Goal: Information Seeking & Learning: Learn about a topic

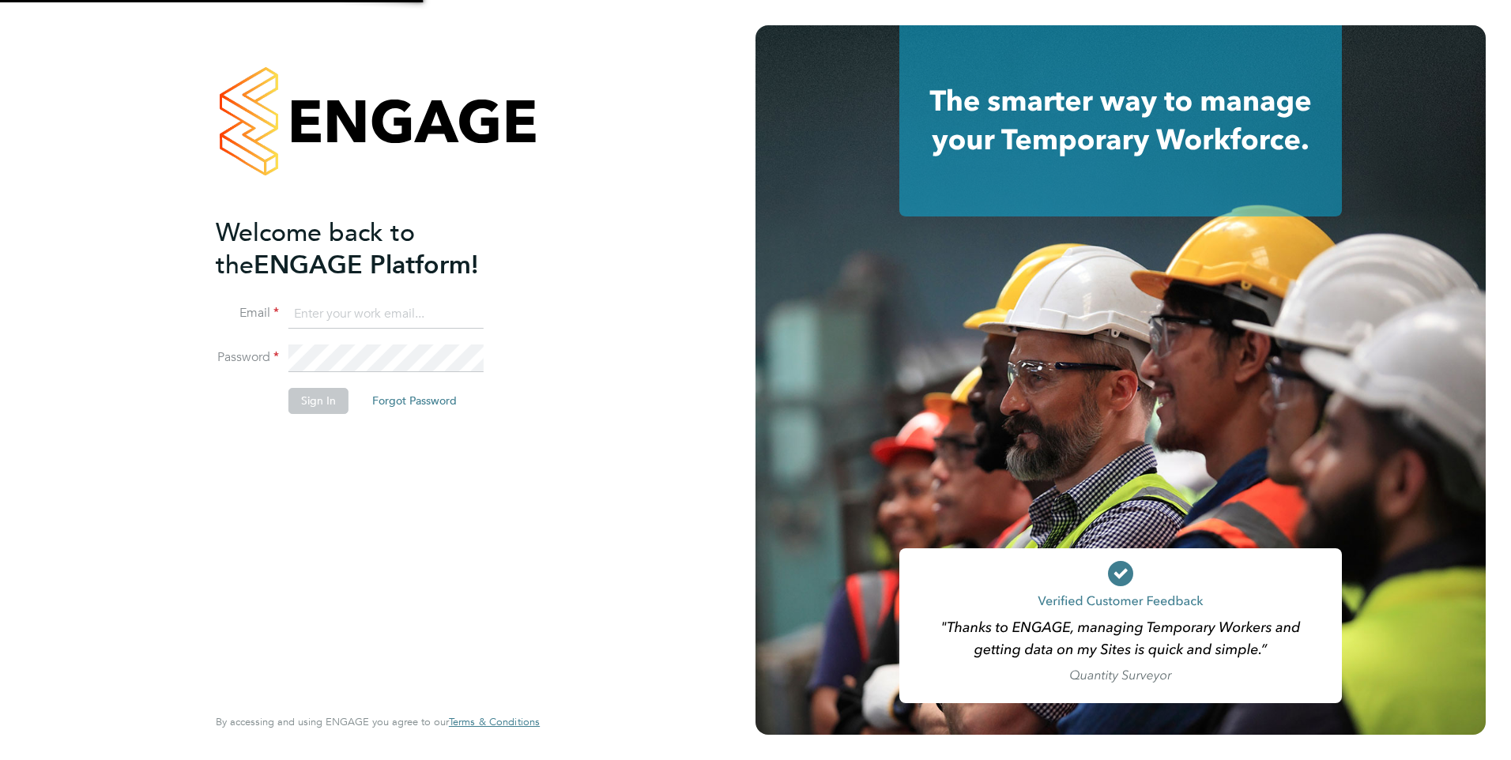
type input "[PERSON_NAME][EMAIL_ADDRESS][PERSON_NAME][DOMAIN_NAME]"
click at [298, 398] on button "Sign In" at bounding box center [318, 400] width 60 height 25
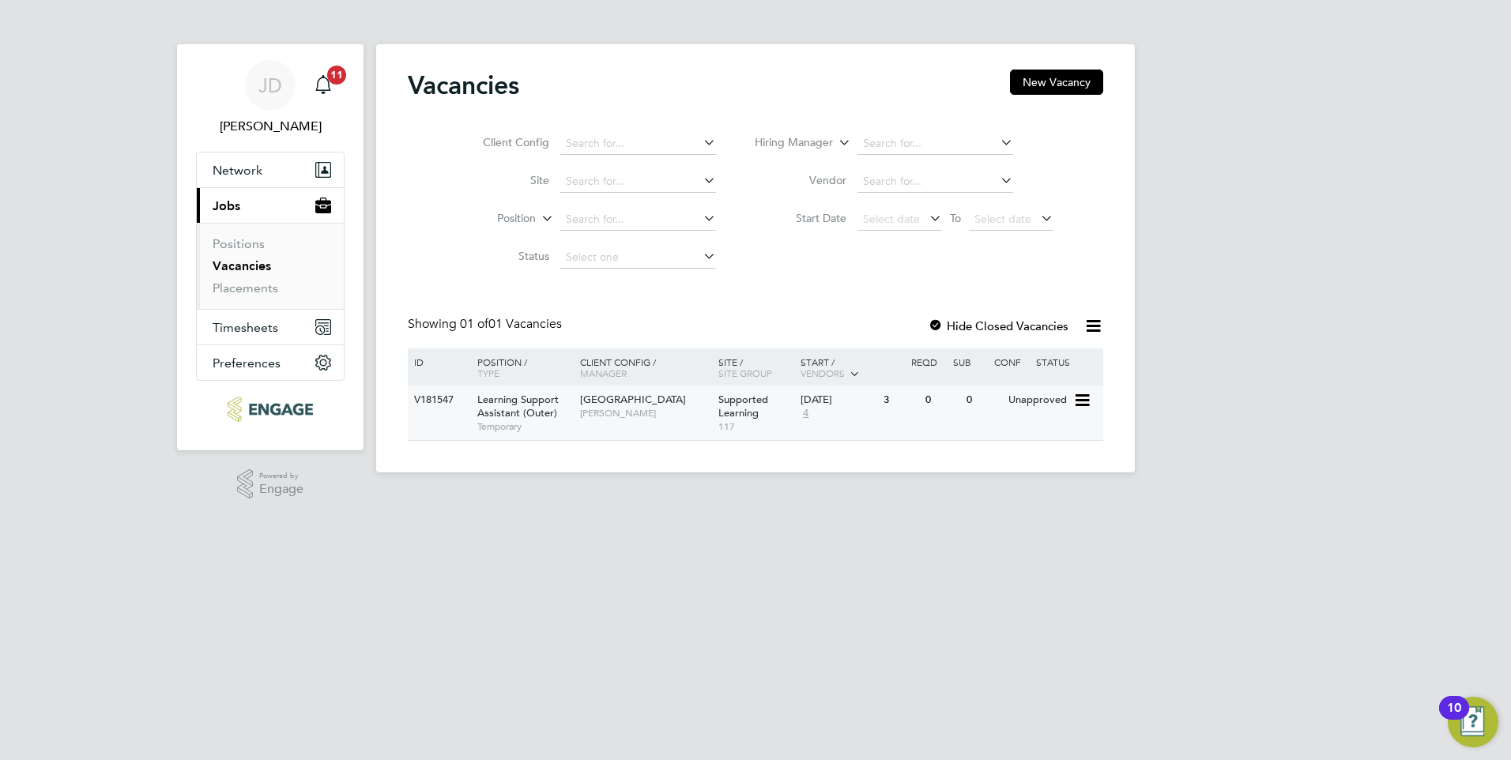
click at [741, 410] on span "Supported Learning" at bounding box center [743, 406] width 50 height 27
click at [233, 240] on link "Positions" at bounding box center [239, 243] width 52 height 15
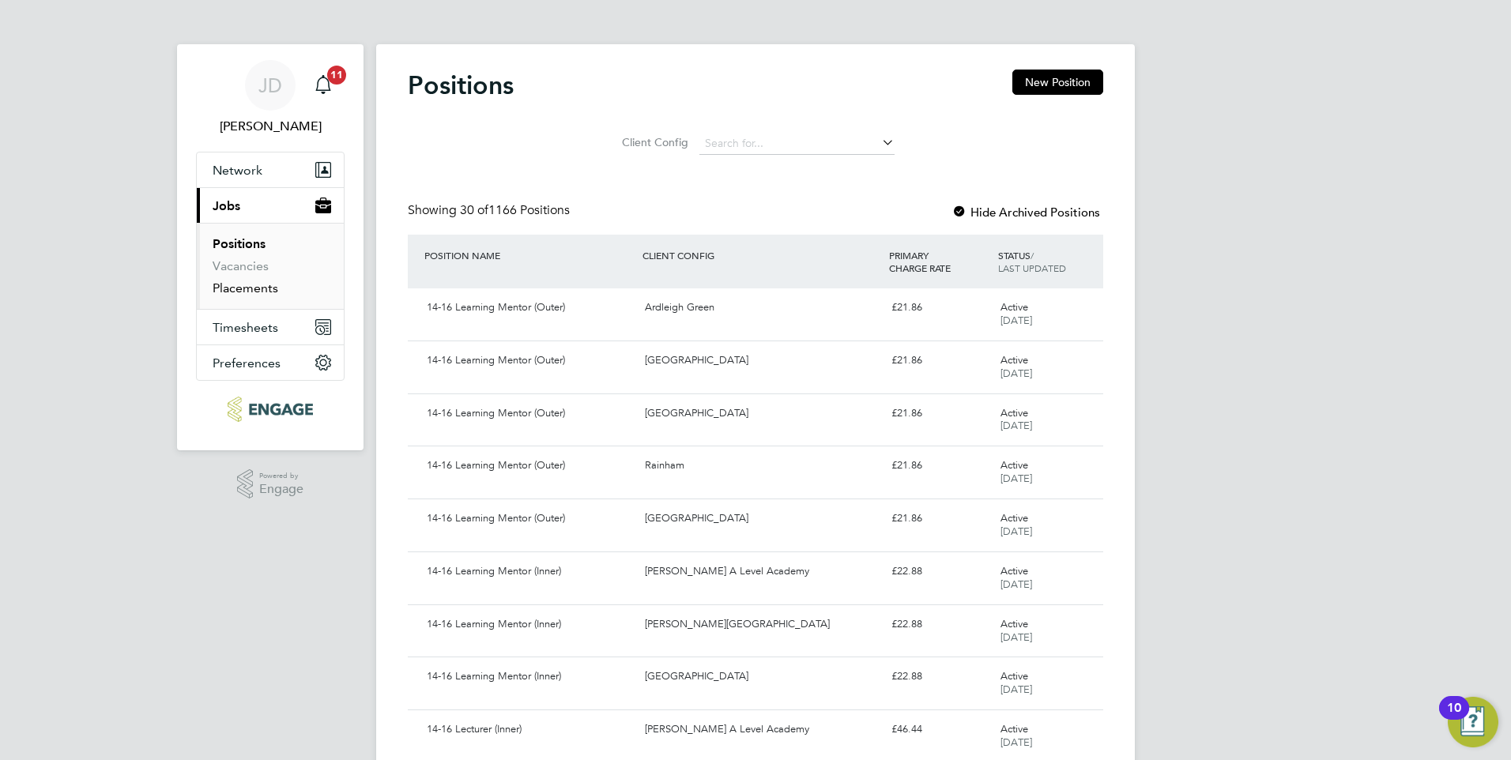
click at [244, 288] on link "Placements" at bounding box center [246, 288] width 66 height 15
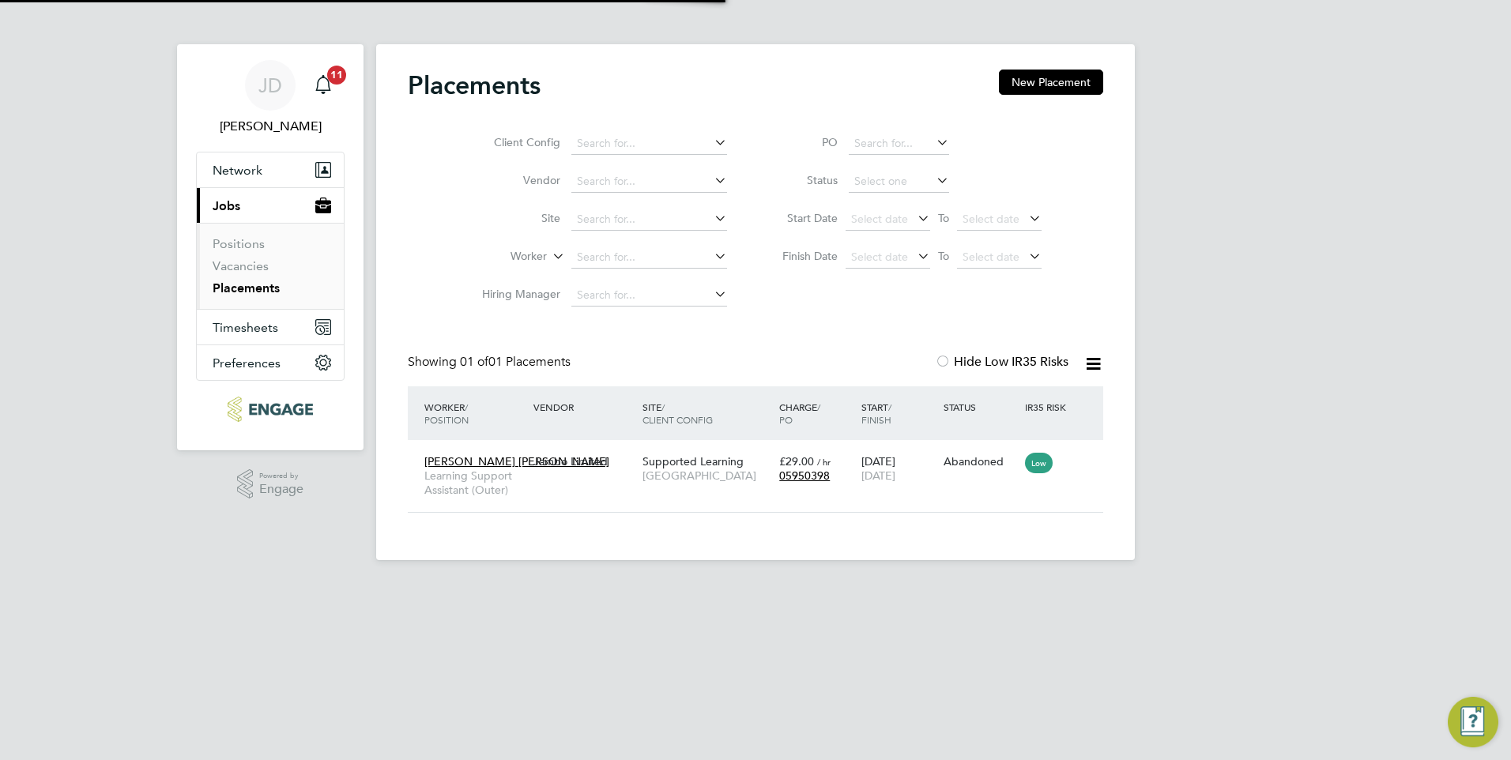
scroll to position [15, 74]
